Goal: Task Accomplishment & Management: Manage account settings

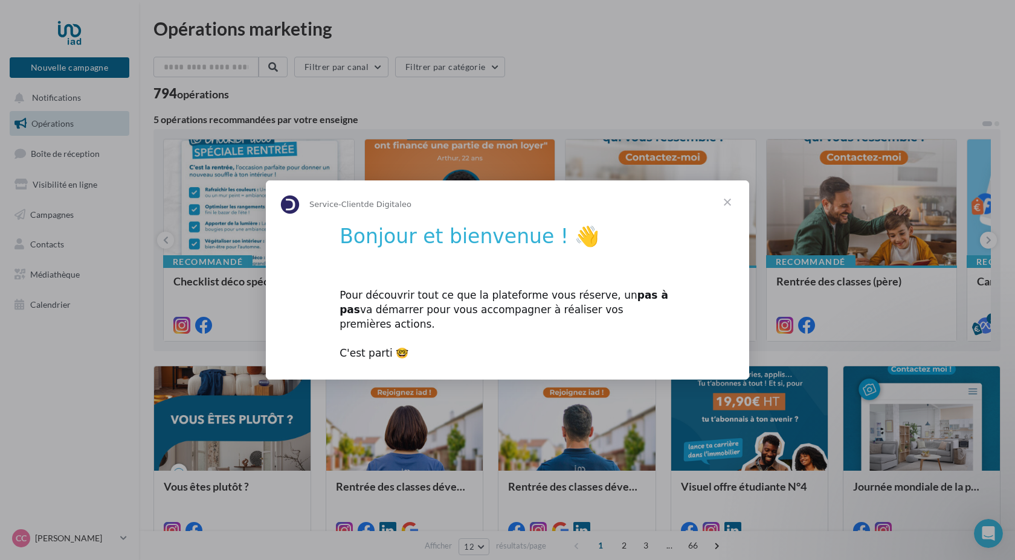
click at [721, 212] on span "Fermer" at bounding box center [726, 202] width 43 height 43
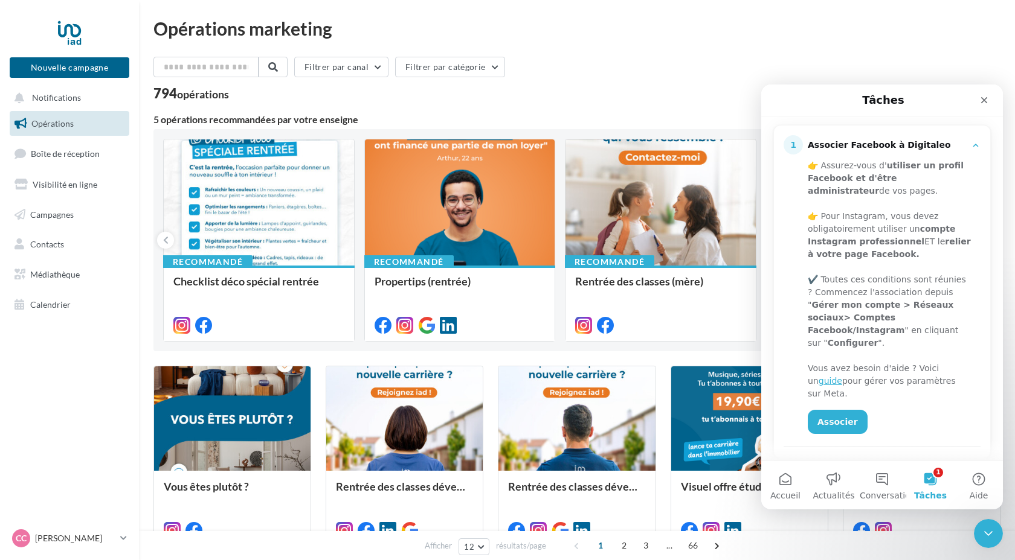
scroll to position [159, 0]
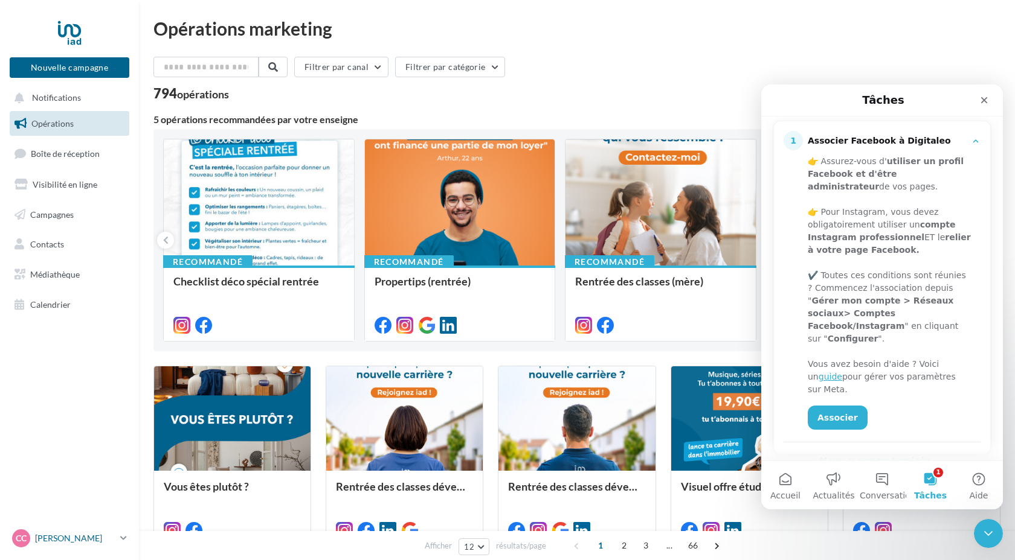
click at [69, 539] on p "[PERSON_NAME]" at bounding box center [75, 539] width 80 height 12
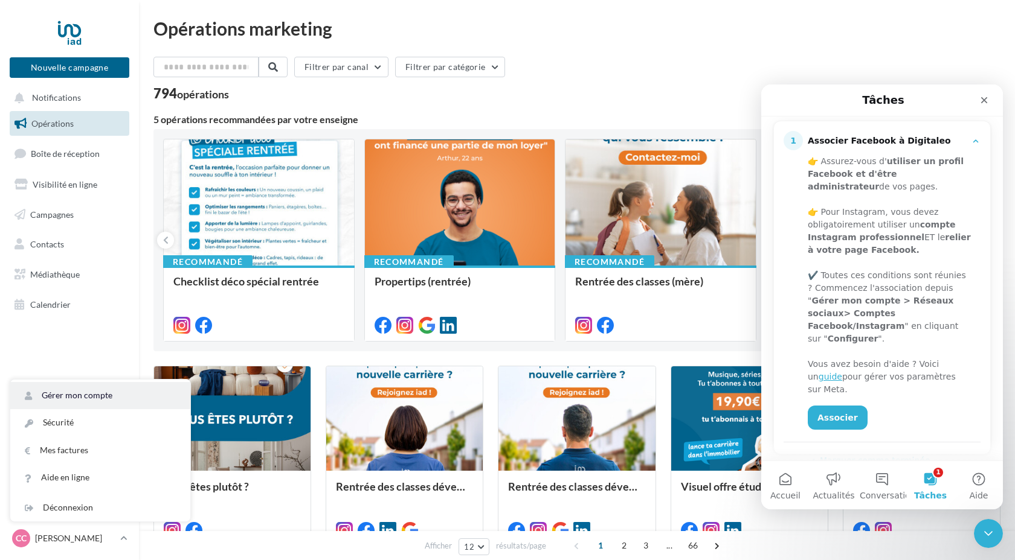
click at [90, 397] on link "Gérer mon compte" at bounding box center [100, 395] width 180 height 27
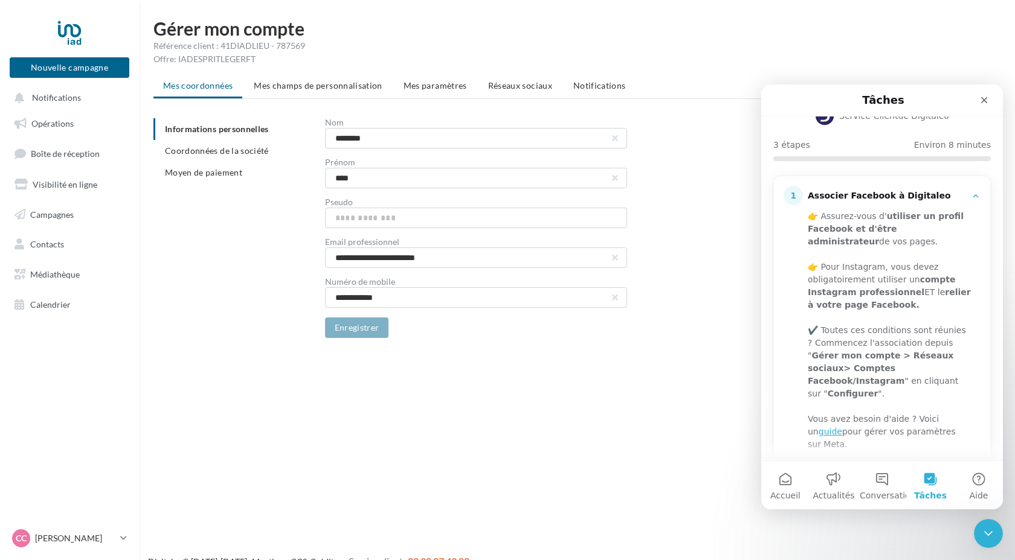
scroll to position [106, 0]
click at [258, 152] on span "Coordonnées de la société" at bounding box center [217, 151] width 104 height 10
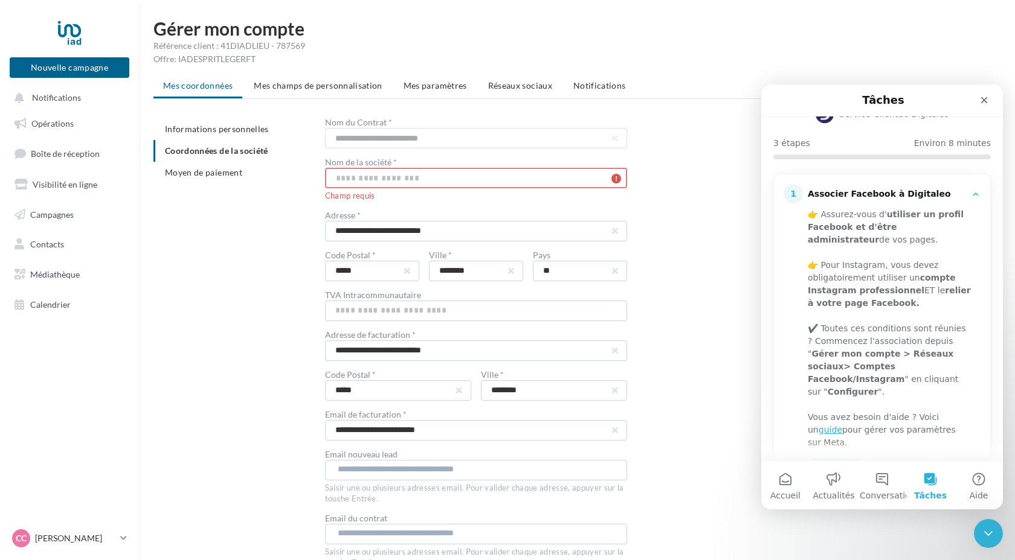
click at [334, 176] on input "text" at bounding box center [476, 178] width 302 height 21
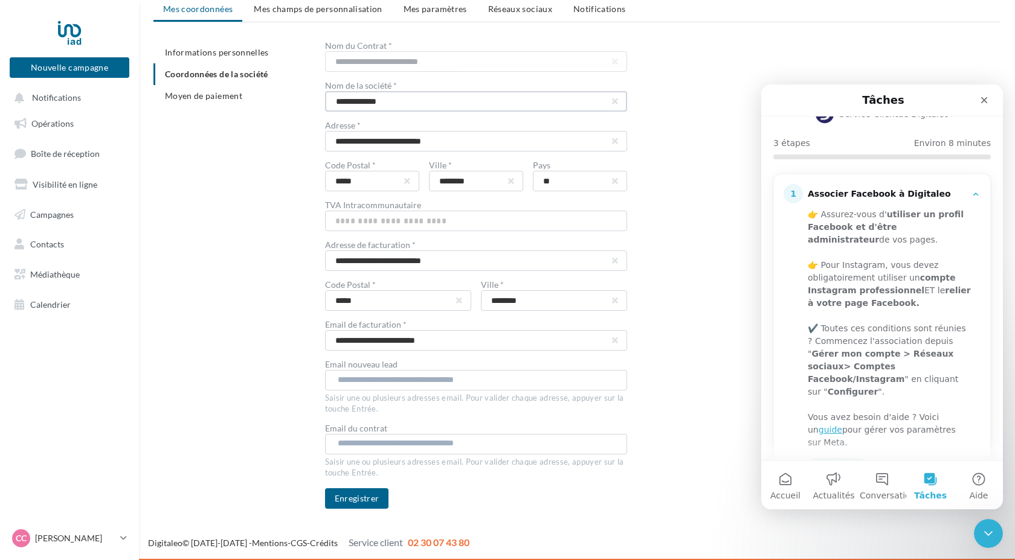
scroll to position [77, 0]
type input "**********"
click at [347, 382] on input "text" at bounding box center [475, 380] width 275 height 12
type input "**********"
click at [341, 442] on input "text" at bounding box center [475, 444] width 275 height 12
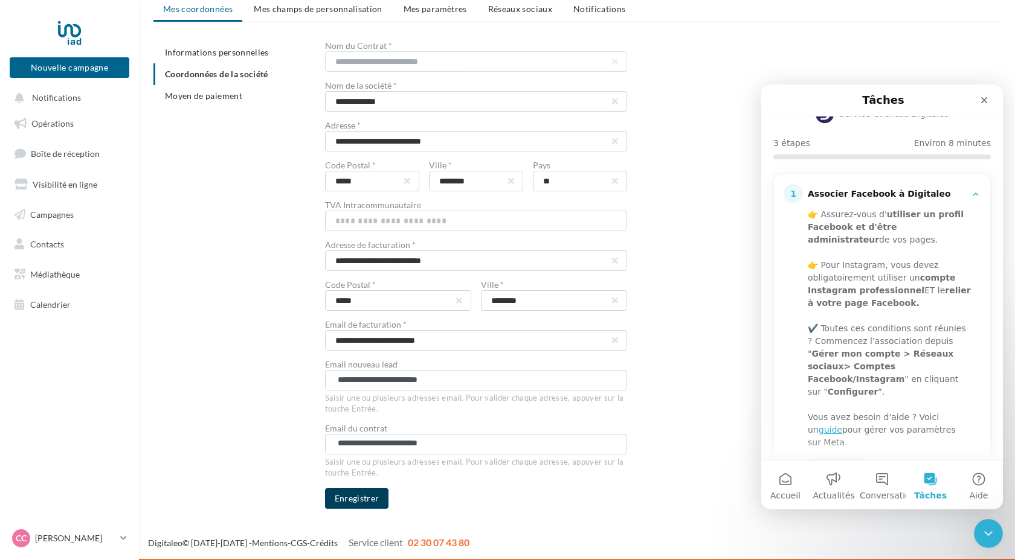
type input "**********"
click at [339, 499] on button "Enregistrer" at bounding box center [357, 499] width 64 height 21
click at [236, 95] on span "Moyen de paiement" at bounding box center [203, 96] width 77 height 10
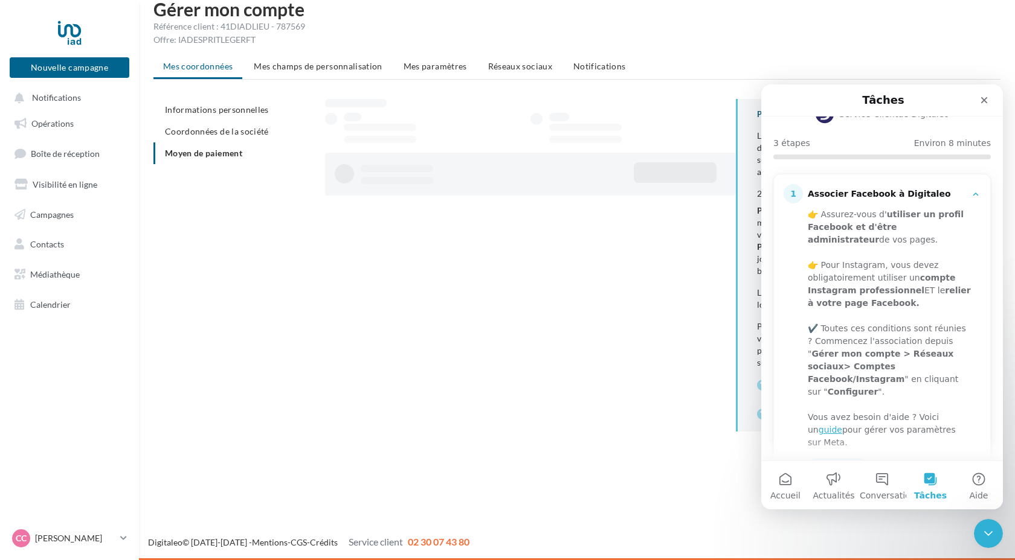
scroll to position [19, 0]
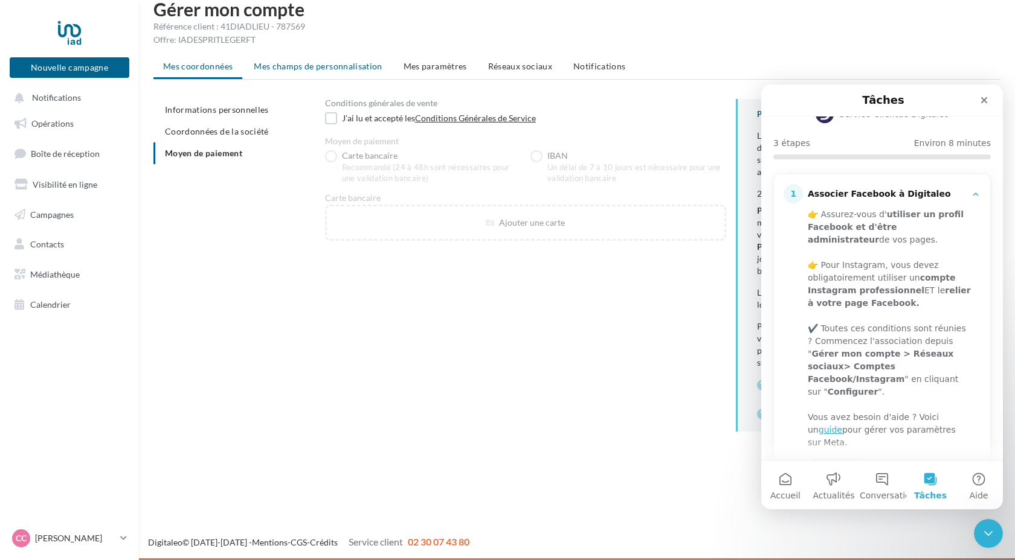
click at [288, 69] on span "Mes champs de personnalisation" at bounding box center [318, 66] width 129 height 10
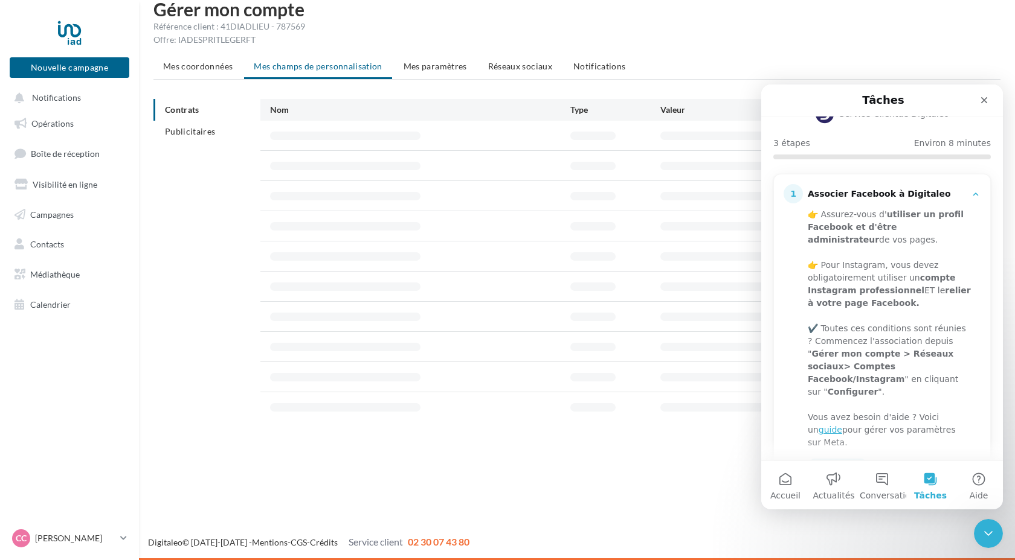
scroll to position [77, 0]
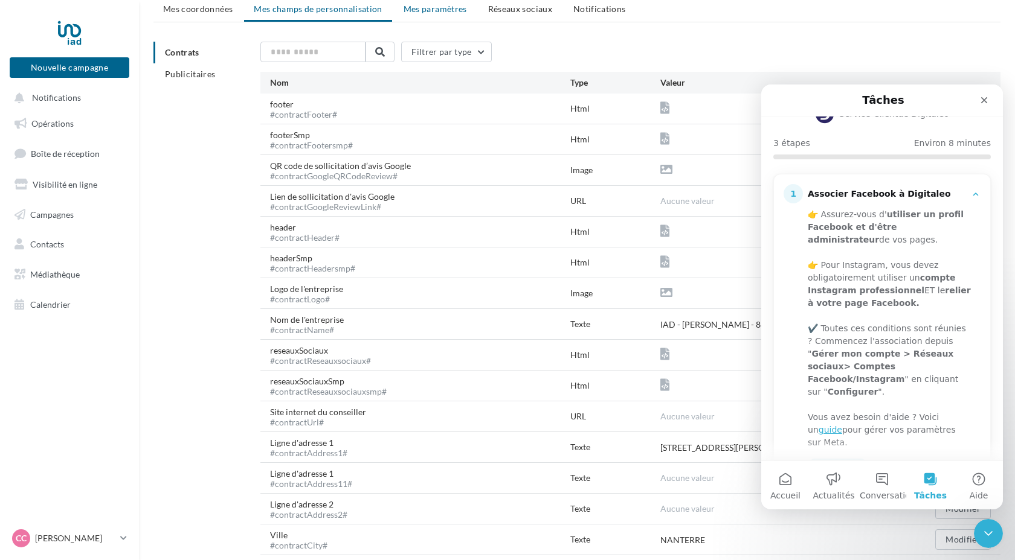
click at [421, 14] on li "Mes paramètres" at bounding box center [435, 9] width 83 height 22
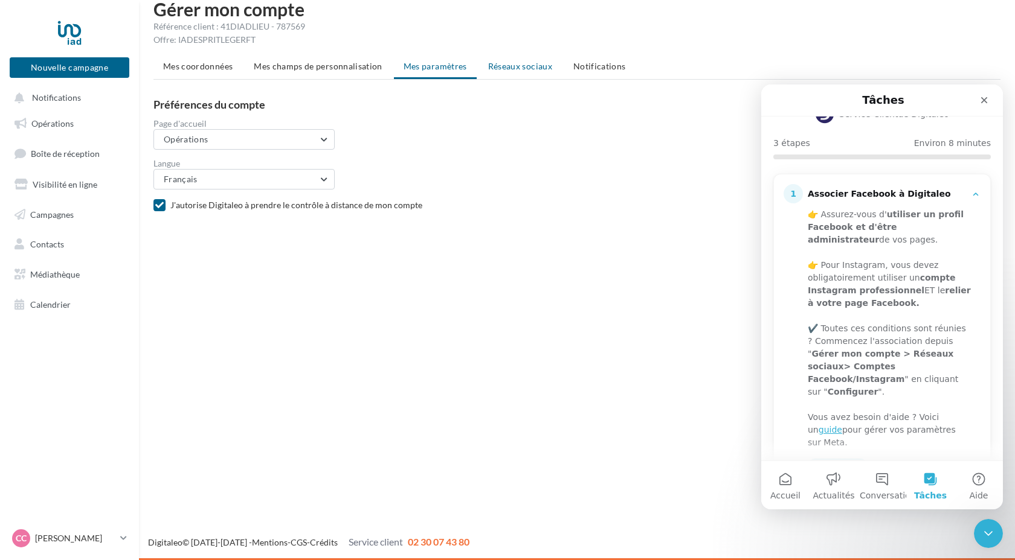
click at [514, 67] on span "Réseaux sociaux" at bounding box center [520, 66] width 64 height 10
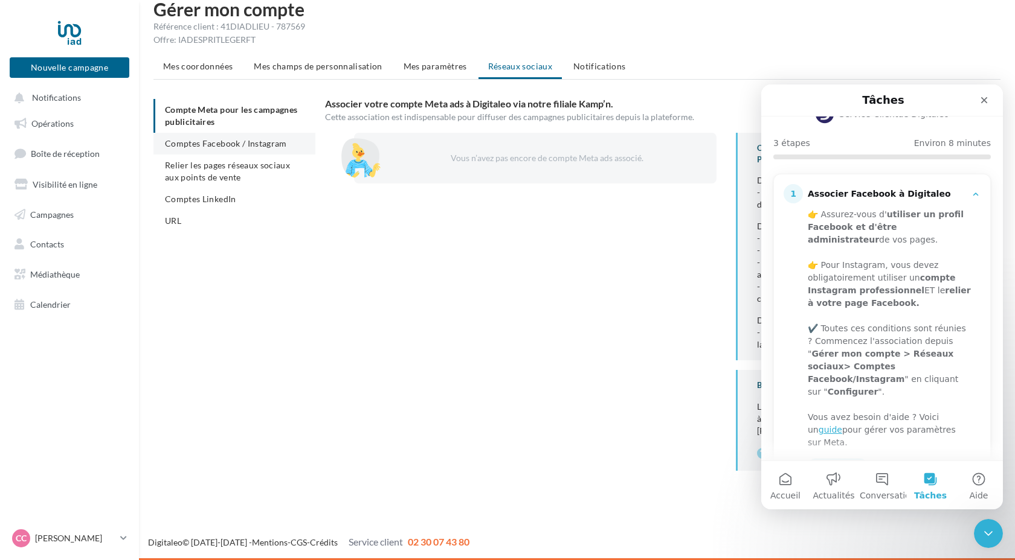
click at [238, 147] on span "Comptes Facebook / Instagram" at bounding box center [226, 143] width 122 height 10
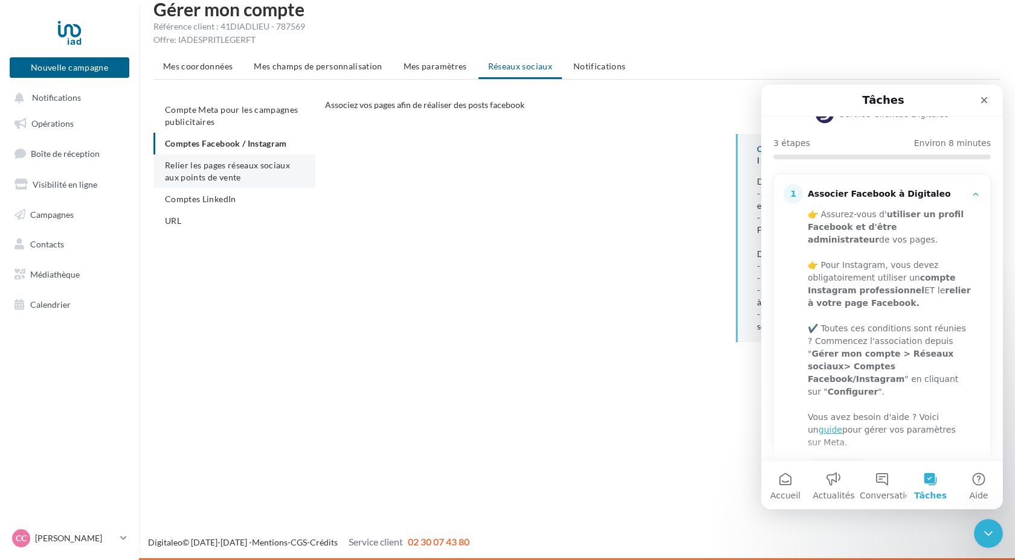
click at [212, 170] on li "Relier les pages réseaux sociaux aux points de vente" at bounding box center [234, 172] width 162 height 34
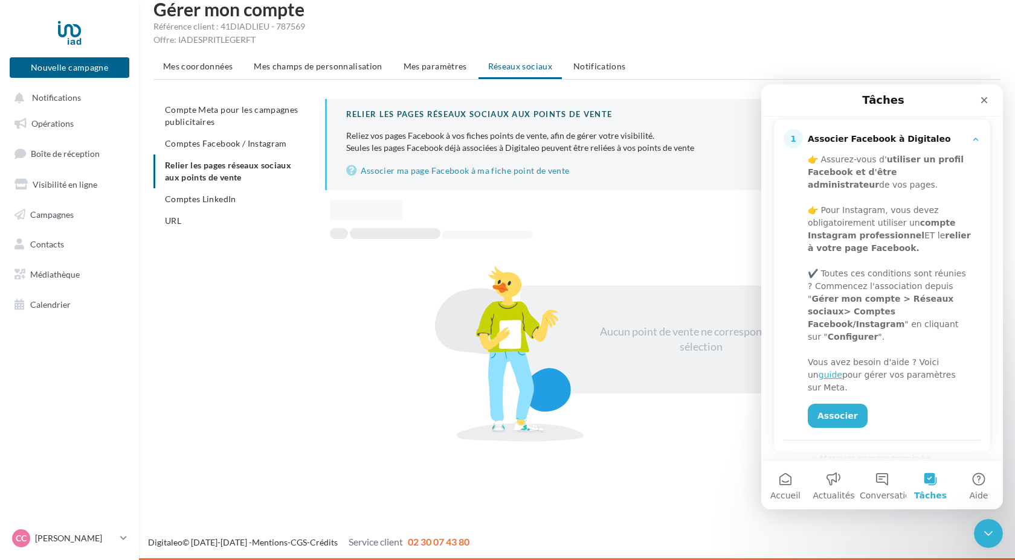
scroll to position [162, 0]
click at [242, 139] on span "Comptes Facebook / Instagram" at bounding box center [226, 143] width 122 height 10
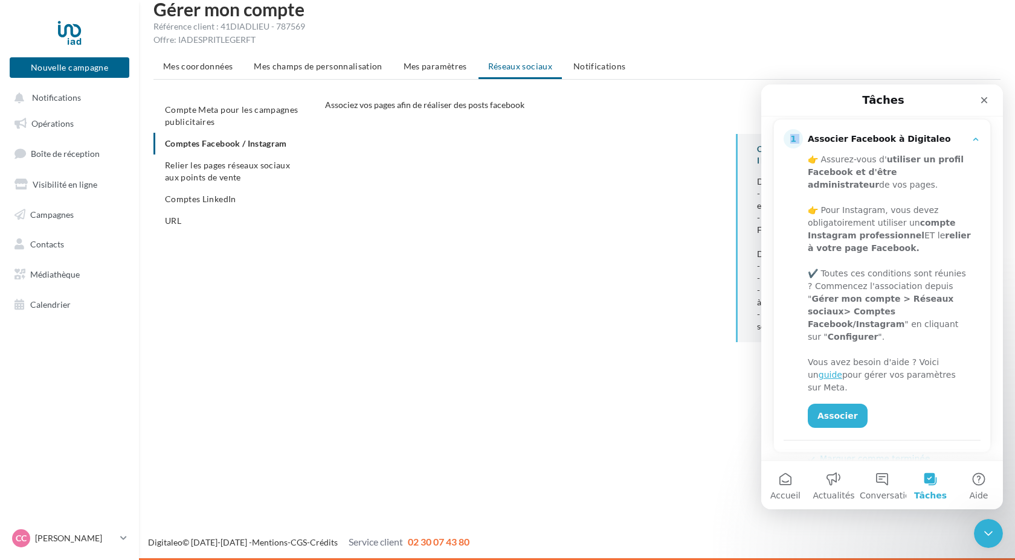
scroll to position [119, 0]
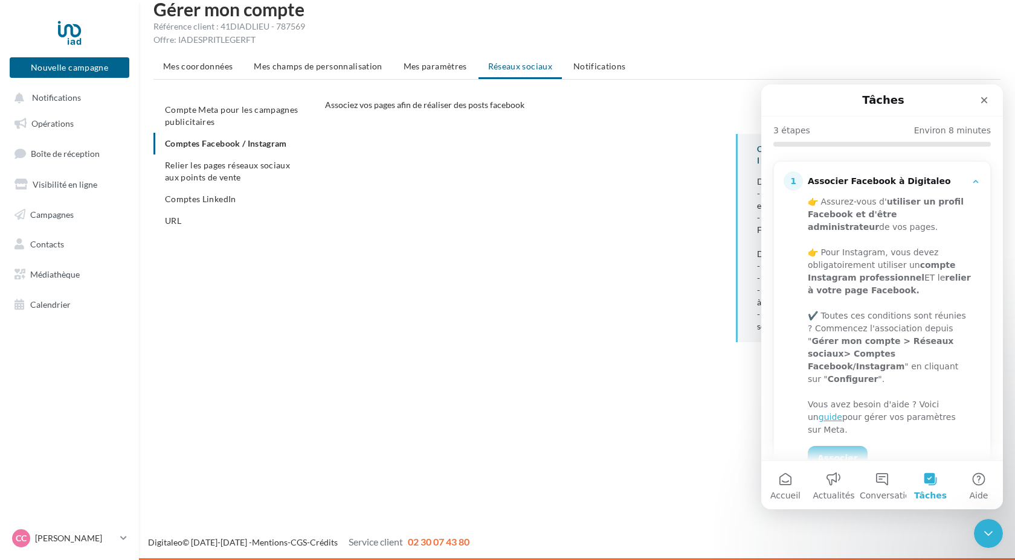
drag, startPoint x: 939, startPoint y: 96, endPoint x: 925, endPoint y: 97, distance: 13.9
click at [925, 97] on div "Intercom Messenger" at bounding box center [951, 100] width 87 height 22
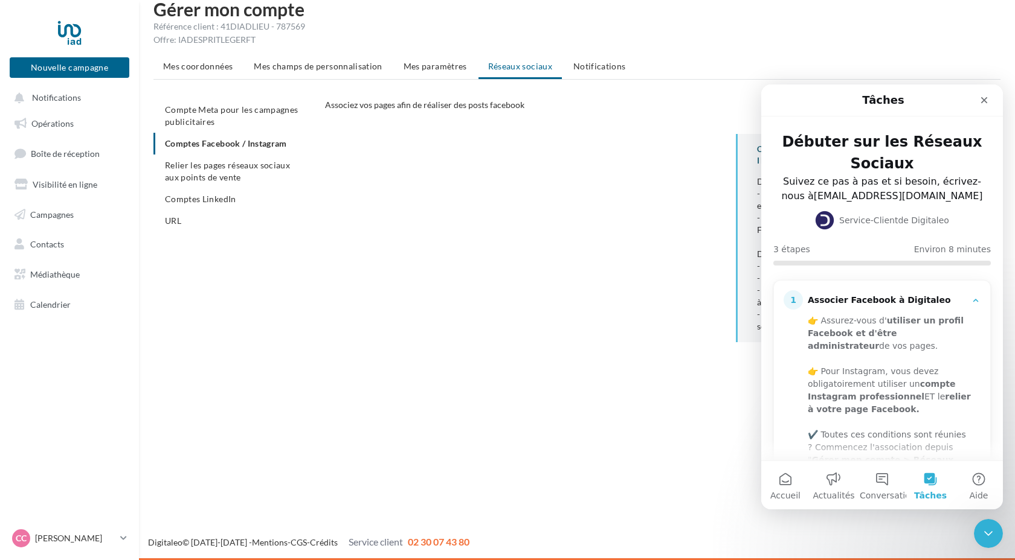
click at [671, 216] on div "CONFIGURER MES COMPTES POUR POSTER sur instagram et facebook Depuis Instagram, …" at bounding box center [667, 243] width 685 height 218
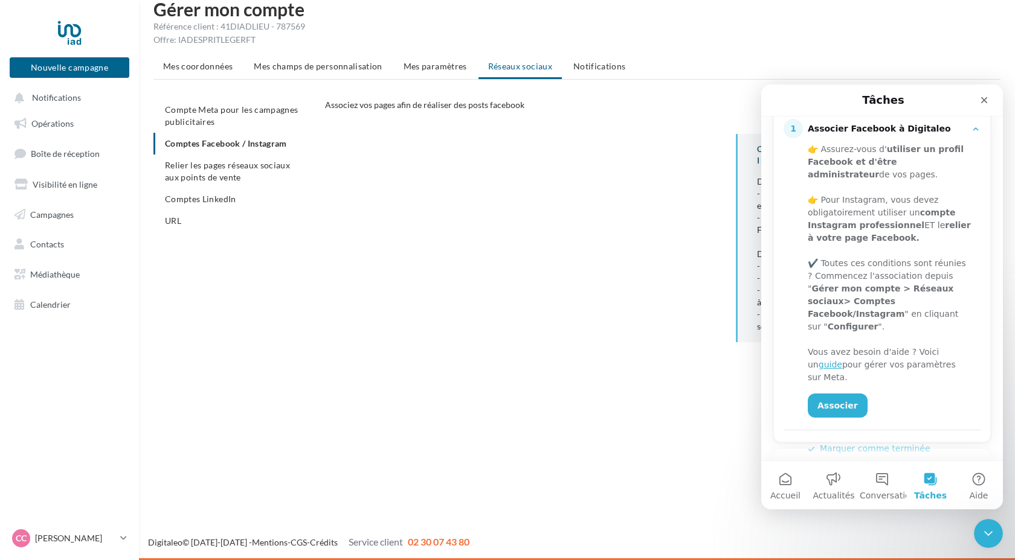
scroll to position [175, 0]
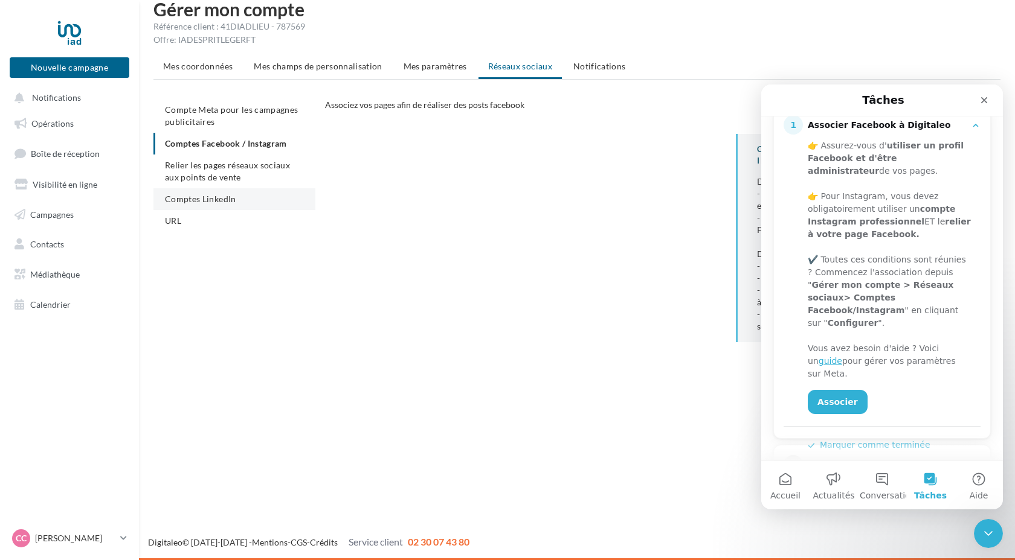
click at [213, 205] on li "Comptes LinkedIn" at bounding box center [234, 199] width 162 height 22
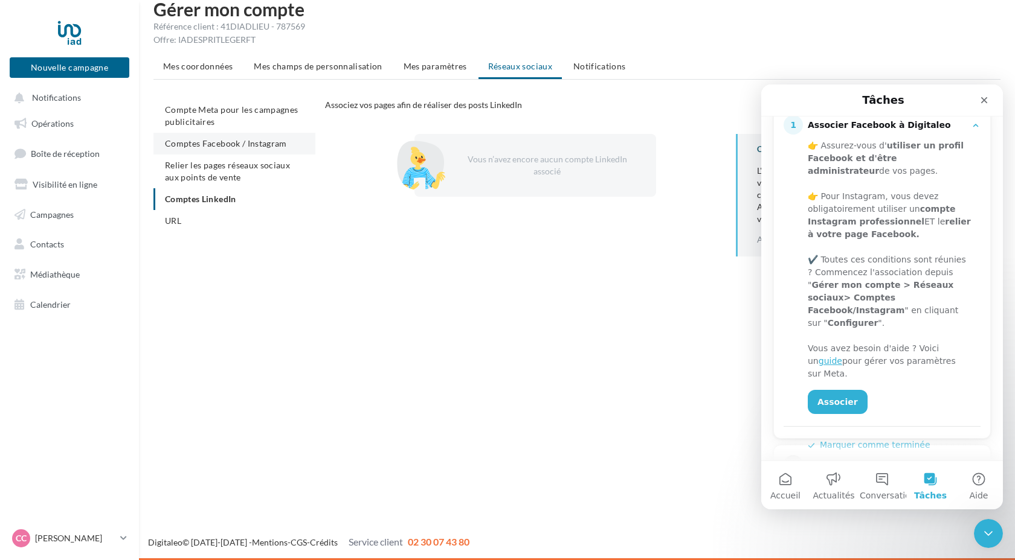
click at [213, 149] on li "Comptes Facebook / Instagram" at bounding box center [234, 144] width 162 height 22
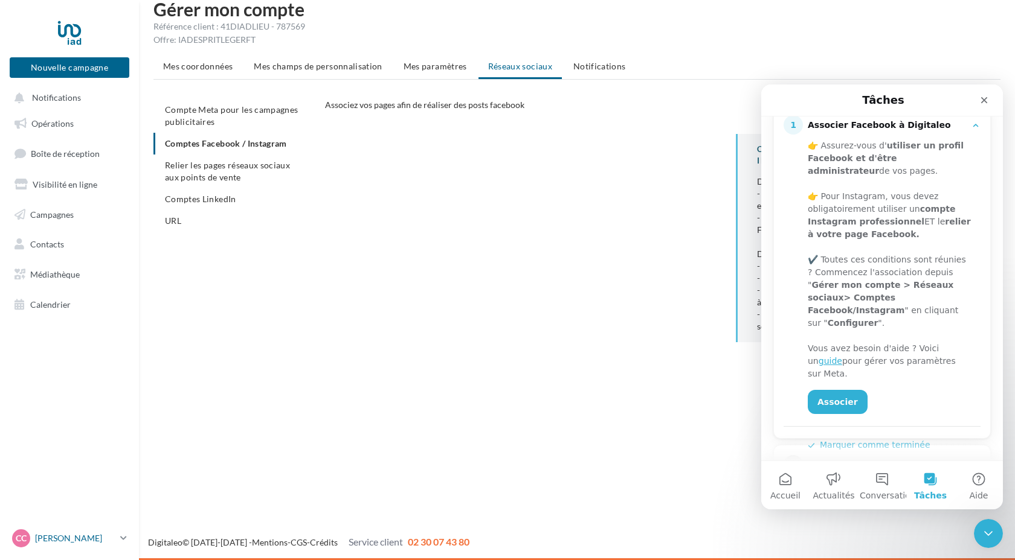
click at [98, 543] on p "[PERSON_NAME]" at bounding box center [75, 539] width 80 height 12
click at [301, 361] on div "Gérer mon compte Référence client : 41DIADLIEU - 787569 Offre: IADESPRITLEGERFT…" at bounding box center [577, 185] width 876 height 371
click at [600, 69] on span "Notifications" at bounding box center [599, 66] width 53 height 10
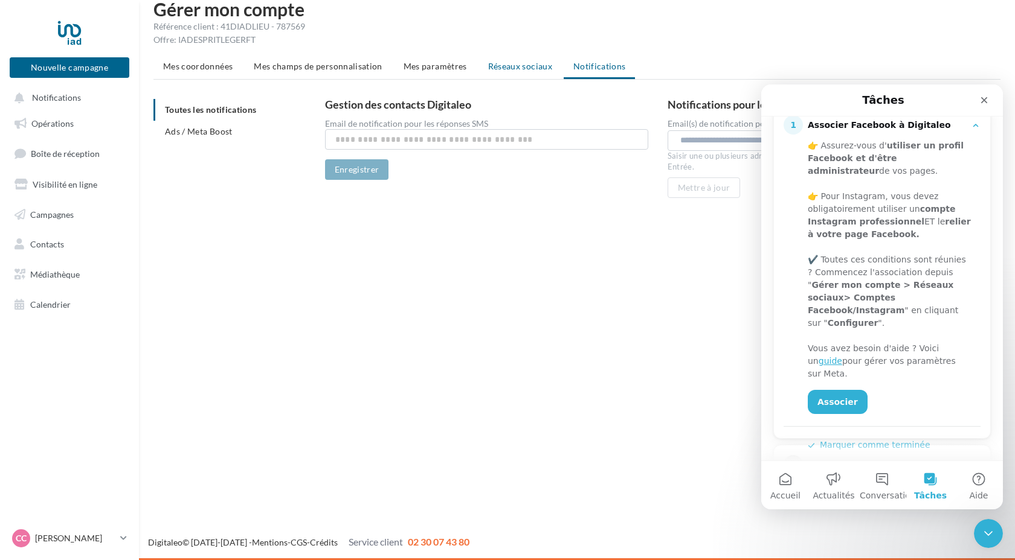
click at [531, 71] on li "Réseaux sociaux" at bounding box center [519, 67] width 83 height 22
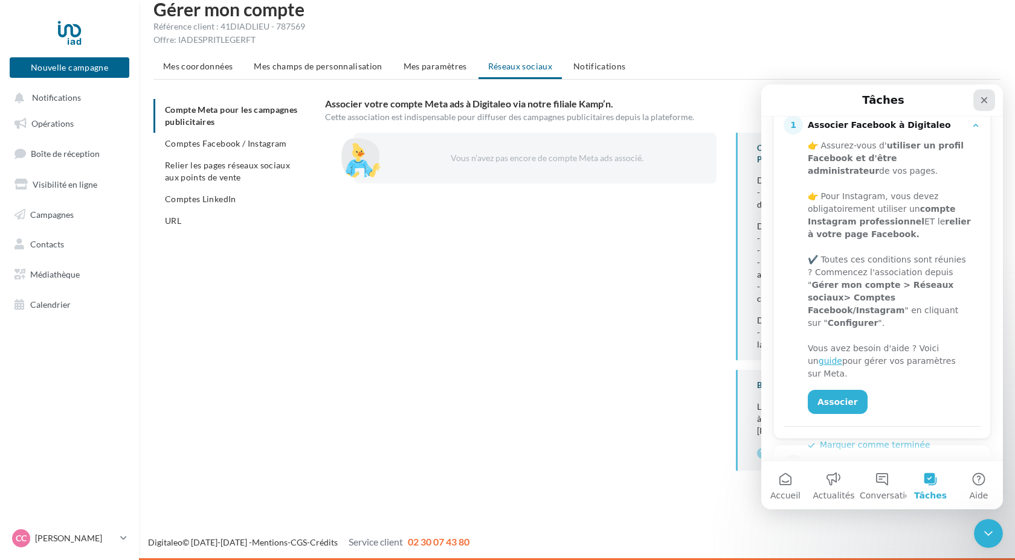
click at [986, 96] on icon "Fermer" at bounding box center [984, 100] width 10 height 10
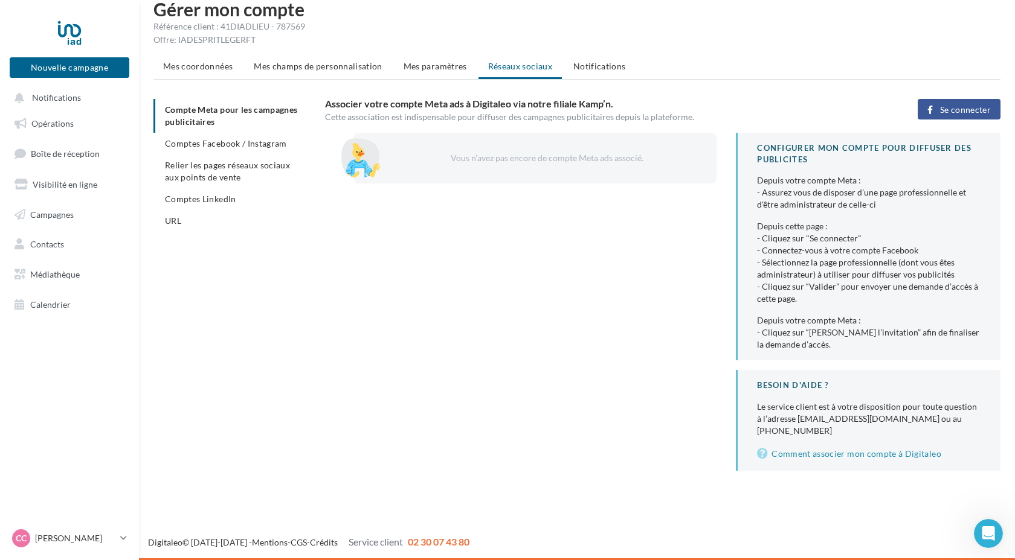
click at [954, 109] on span "Se connecter" at bounding box center [965, 110] width 51 height 10
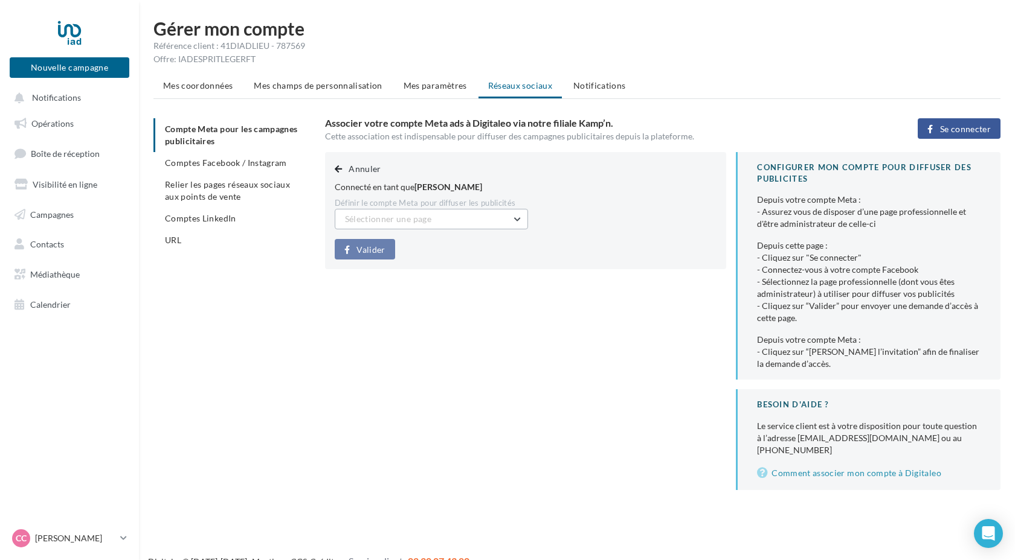
click at [520, 221] on button "Sélectionner une page" at bounding box center [431, 219] width 193 height 21
click at [495, 248] on button "Carl Converty Immobilier (Admin)" at bounding box center [431, 249] width 193 height 31
click at [370, 249] on span "Valider" at bounding box center [370, 250] width 28 height 10
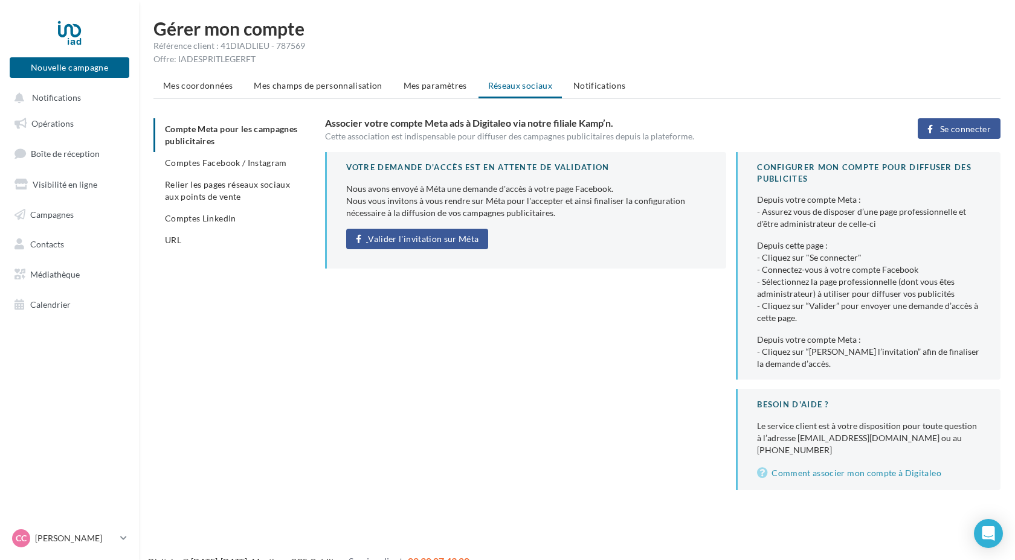
click at [431, 237] on span "Valider l'invitation sur Méta" at bounding box center [423, 239] width 111 height 10
